Goal: Information Seeking & Learning: Learn about a topic

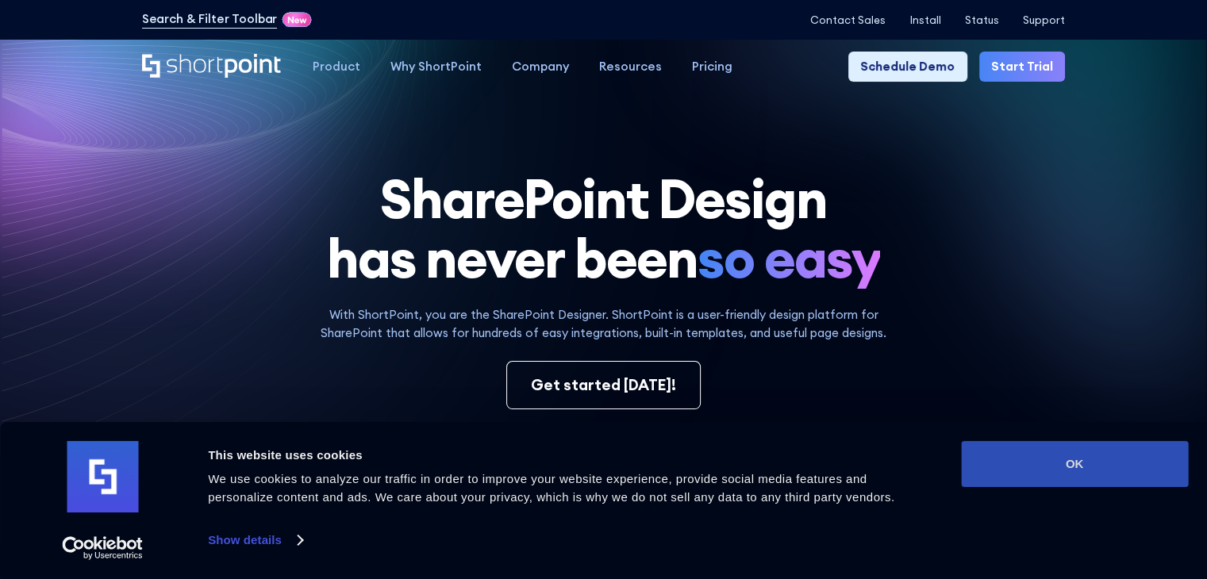
click at [1017, 460] on button "OK" at bounding box center [1074, 464] width 227 height 46
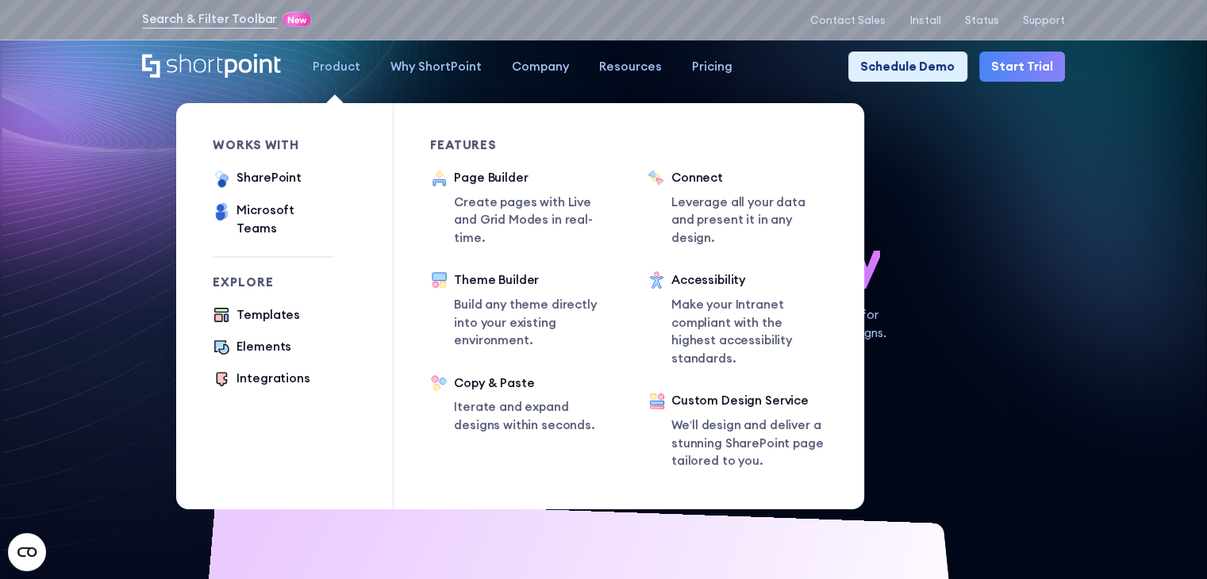
click at [337, 69] on div "Product" at bounding box center [337, 67] width 48 height 18
click at [271, 181] on div "SharePoint" at bounding box center [268, 178] width 64 height 18
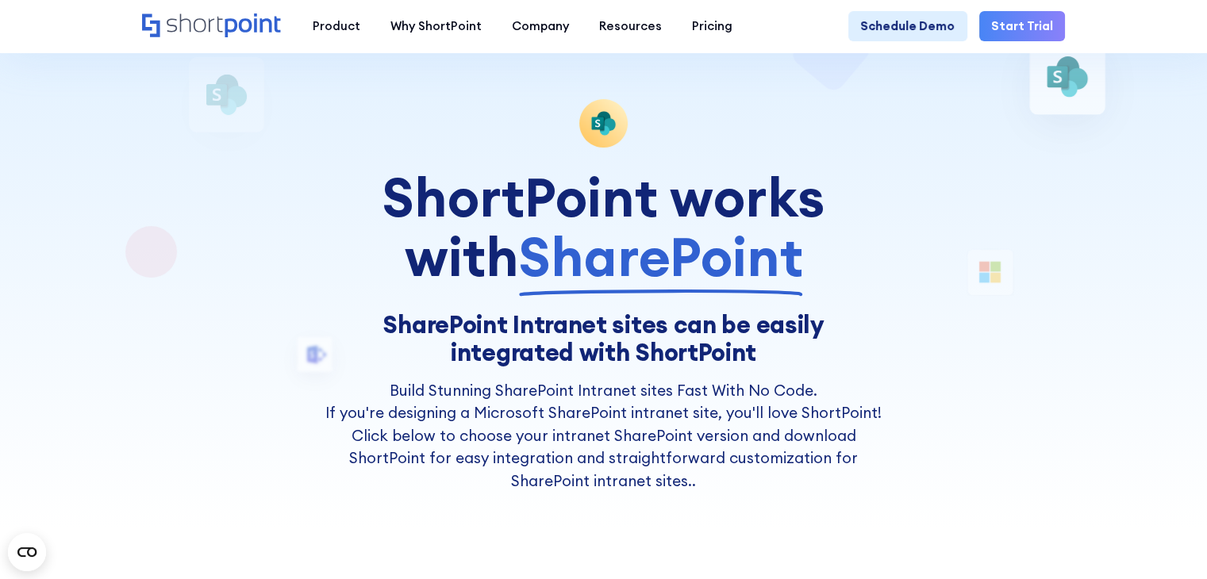
scroll to position [79, 0]
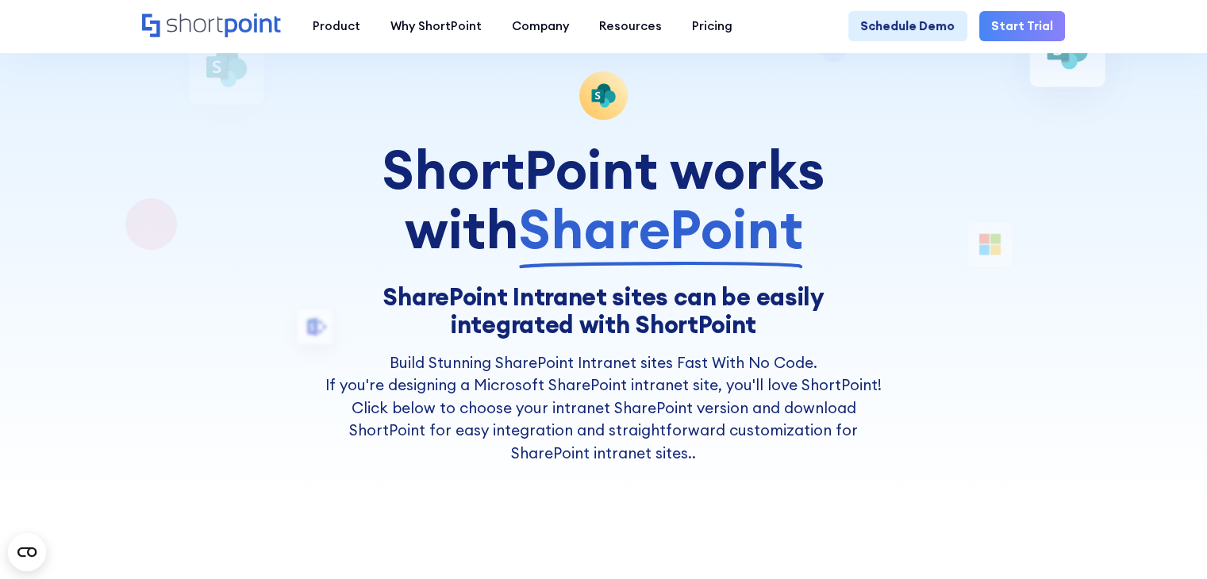
click at [598, 244] on span "SharePoint" at bounding box center [661, 229] width 284 height 60
